Goal: Task Accomplishment & Management: Use online tool/utility

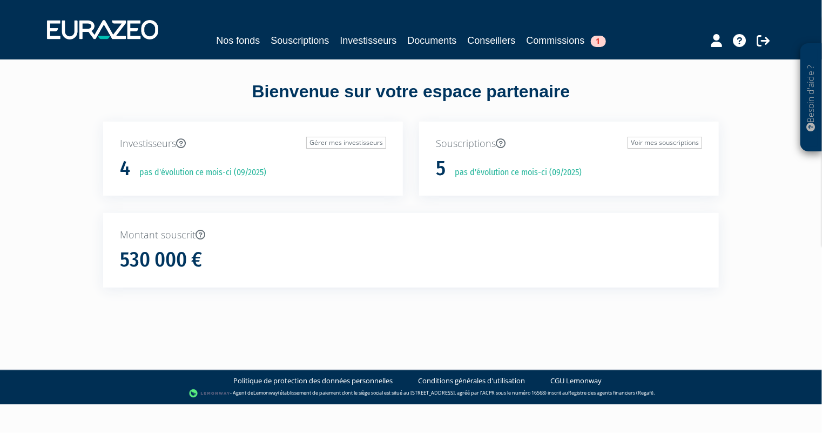
click at [286, 48] on div "Nos fonds Souscriptions Investisseurs Documents Conseillers Commissions 1" at bounding box center [411, 30] width 745 height 40
click at [290, 40] on link "Souscriptions" at bounding box center [300, 40] width 58 height 15
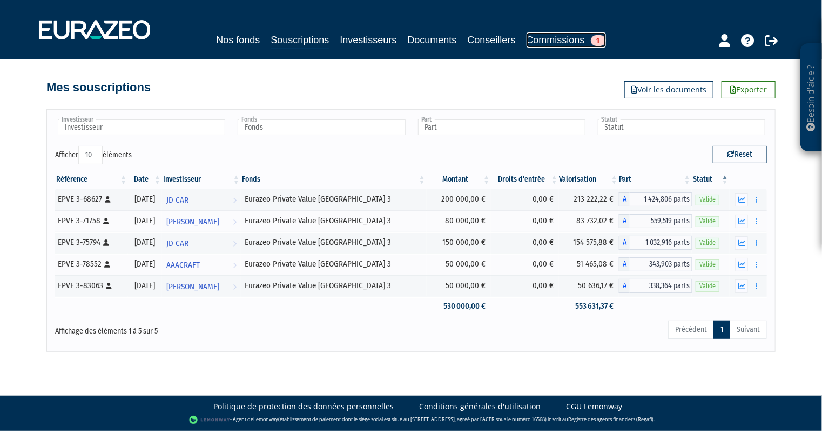
click at [573, 43] on link "Commissions 1" at bounding box center [566, 39] width 79 height 15
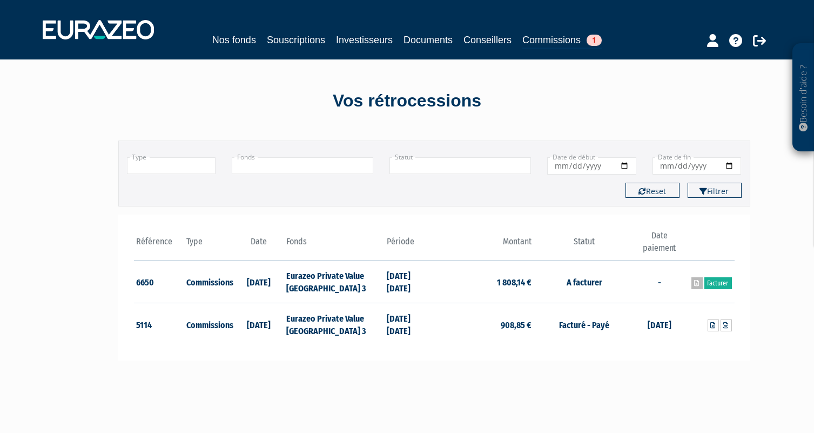
click at [695, 283] on icon at bounding box center [697, 283] width 5 height 6
drag, startPoint x: 290, startPoint y: 38, endPoint x: 300, endPoint y: 46, distance: 13.2
click at [290, 38] on link "Souscriptions" at bounding box center [296, 39] width 58 height 15
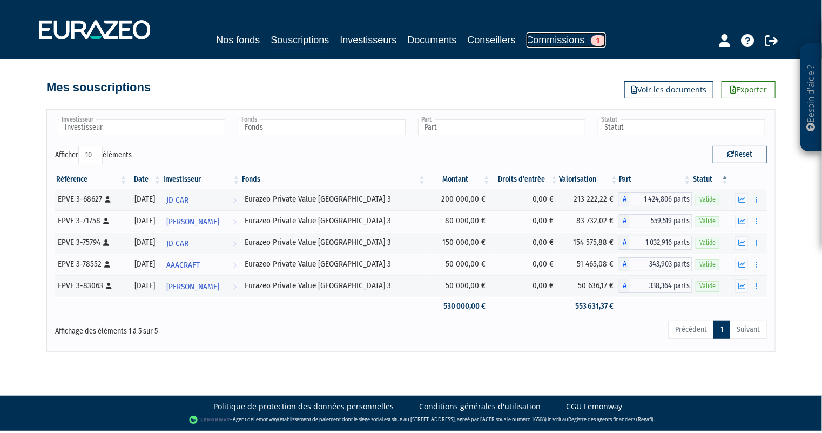
click at [578, 36] on link "Commissions 1" at bounding box center [566, 39] width 79 height 15
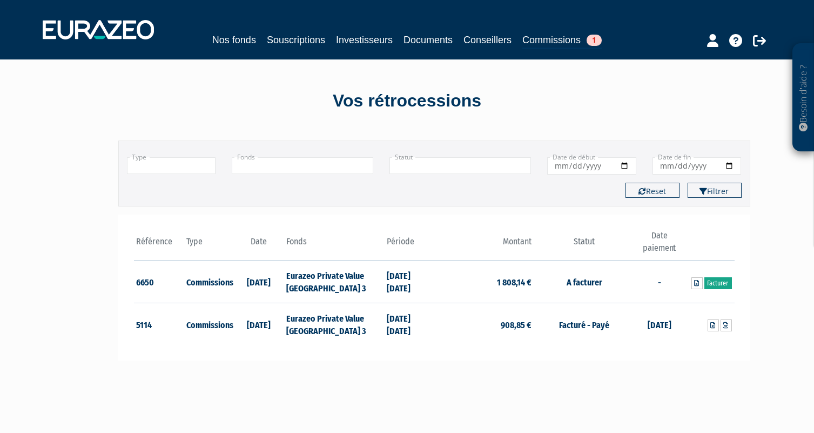
click at [721, 283] on link "Facturer" at bounding box center [719, 283] width 28 height 12
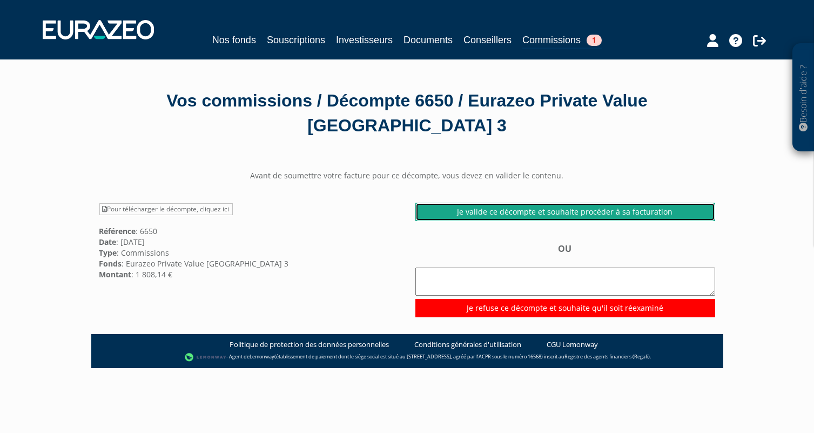
click at [575, 213] on link "Je valide ce décompte et souhaite procéder à sa facturation" at bounding box center [565, 212] width 300 height 18
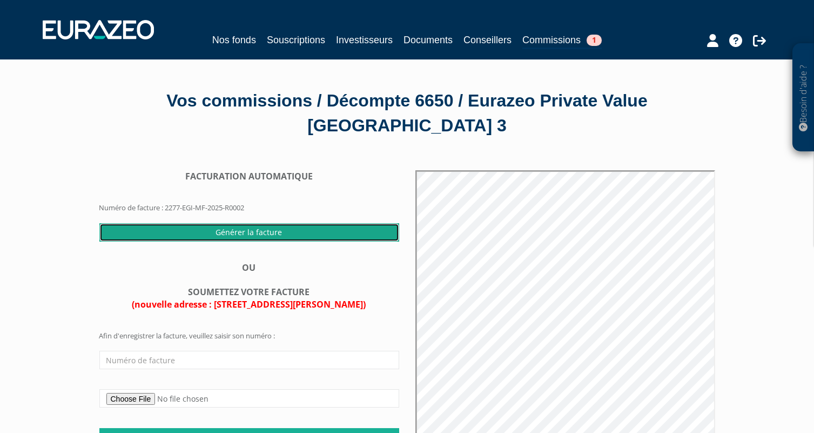
click at [258, 230] on input "Générer la facture" at bounding box center [249, 232] width 300 height 18
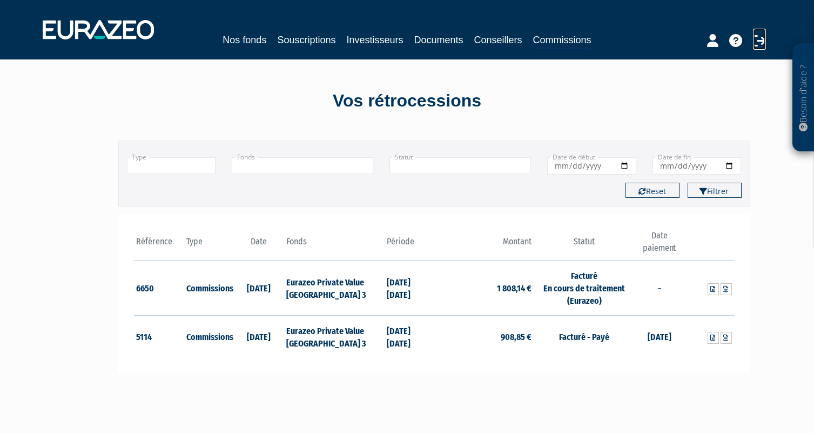
click at [758, 41] on icon at bounding box center [759, 40] width 13 height 13
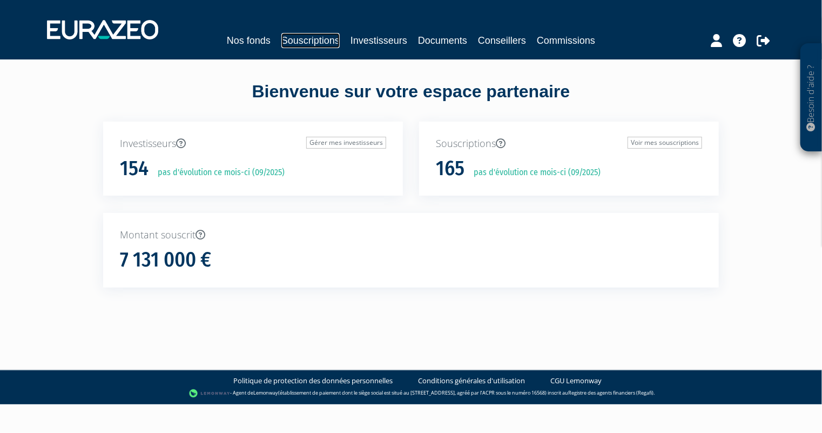
click at [310, 37] on link "Souscriptions" at bounding box center [310, 40] width 58 height 15
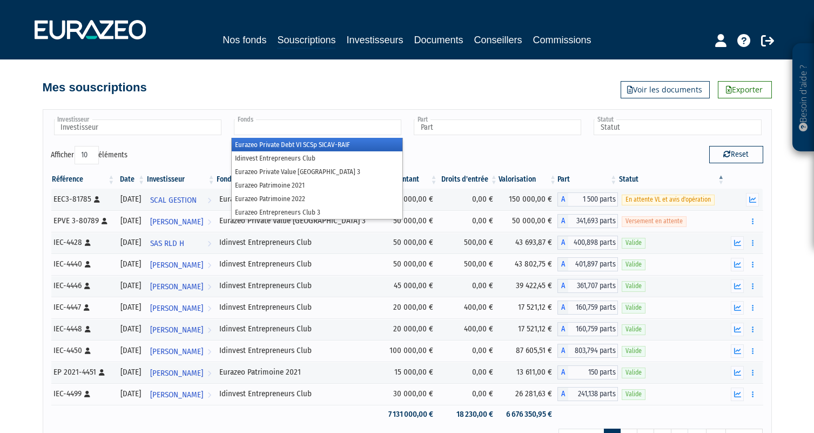
click at [267, 126] on input "text" at bounding box center [317, 127] width 167 height 16
click at [172, 123] on input "text" at bounding box center [137, 127] width 167 height 16
type input "Fonds"
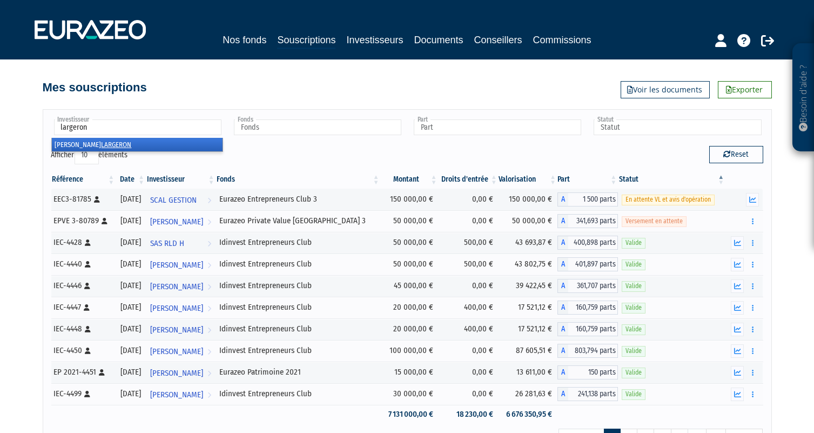
type input "largeron"
click at [145, 141] on li "[PERSON_NAME]" at bounding box center [137, 145] width 171 height 14
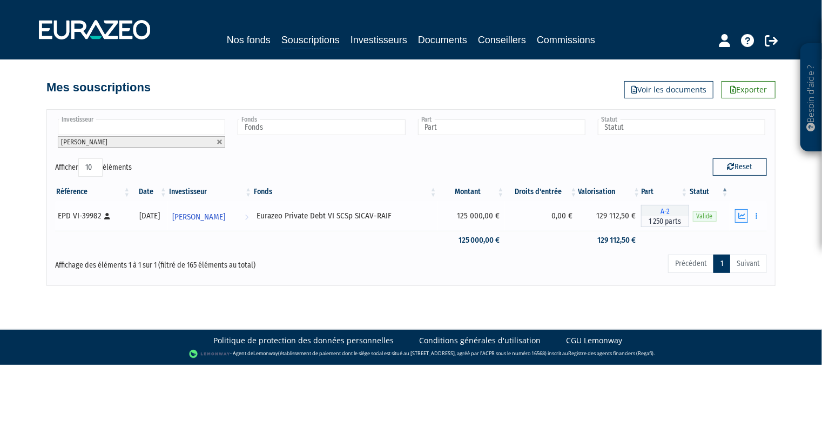
click at [745, 215] on icon "button" at bounding box center [742, 215] width 7 height 7
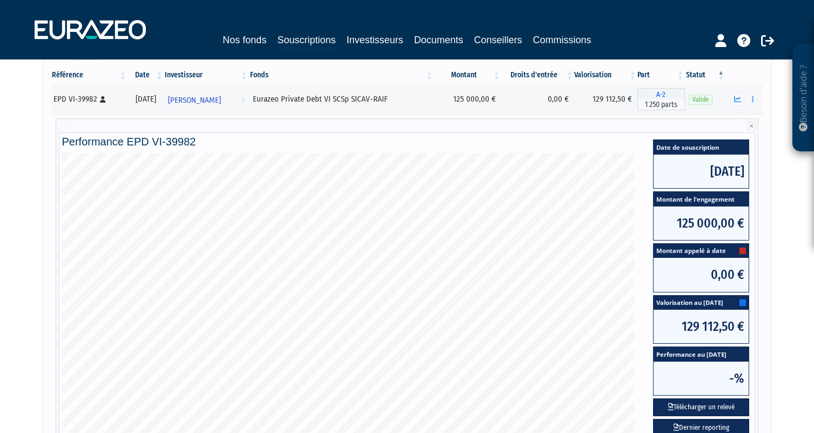
scroll to position [119, 0]
